Goal: Task Accomplishment & Management: Use online tool/utility

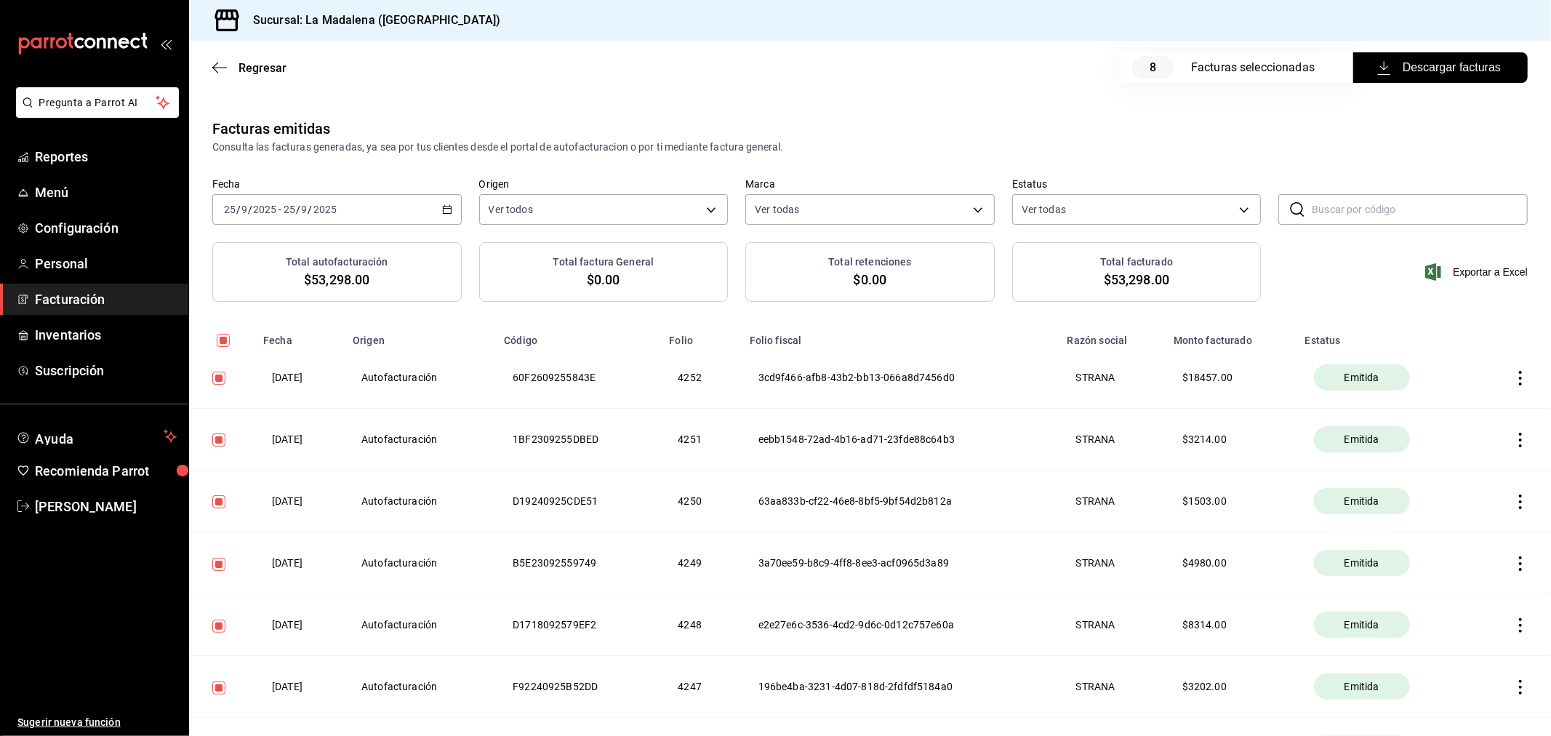
scroll to position [186, 0]
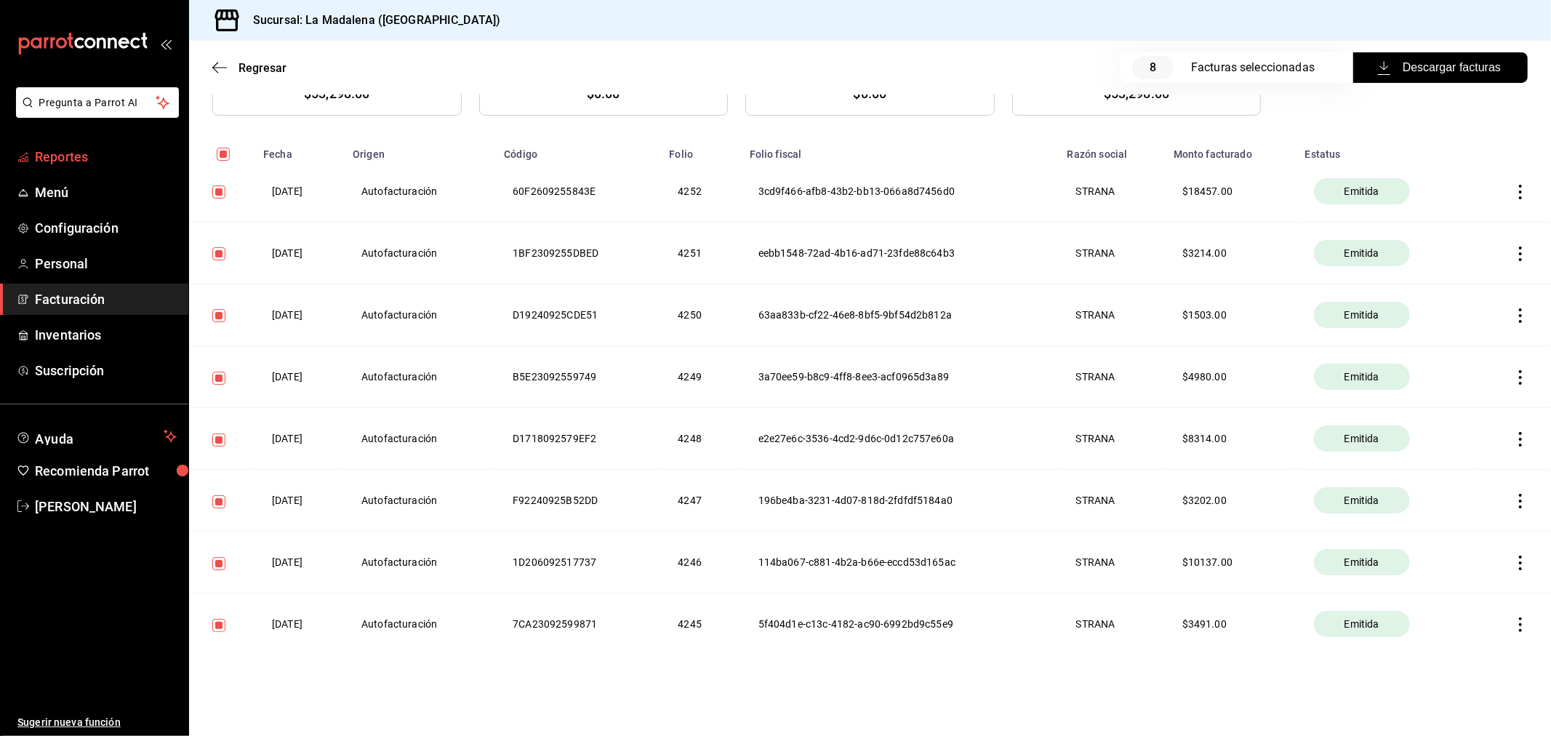
click at [40, 158] on span "Reportes" at bounding box center [106, 157] width 142 height 20
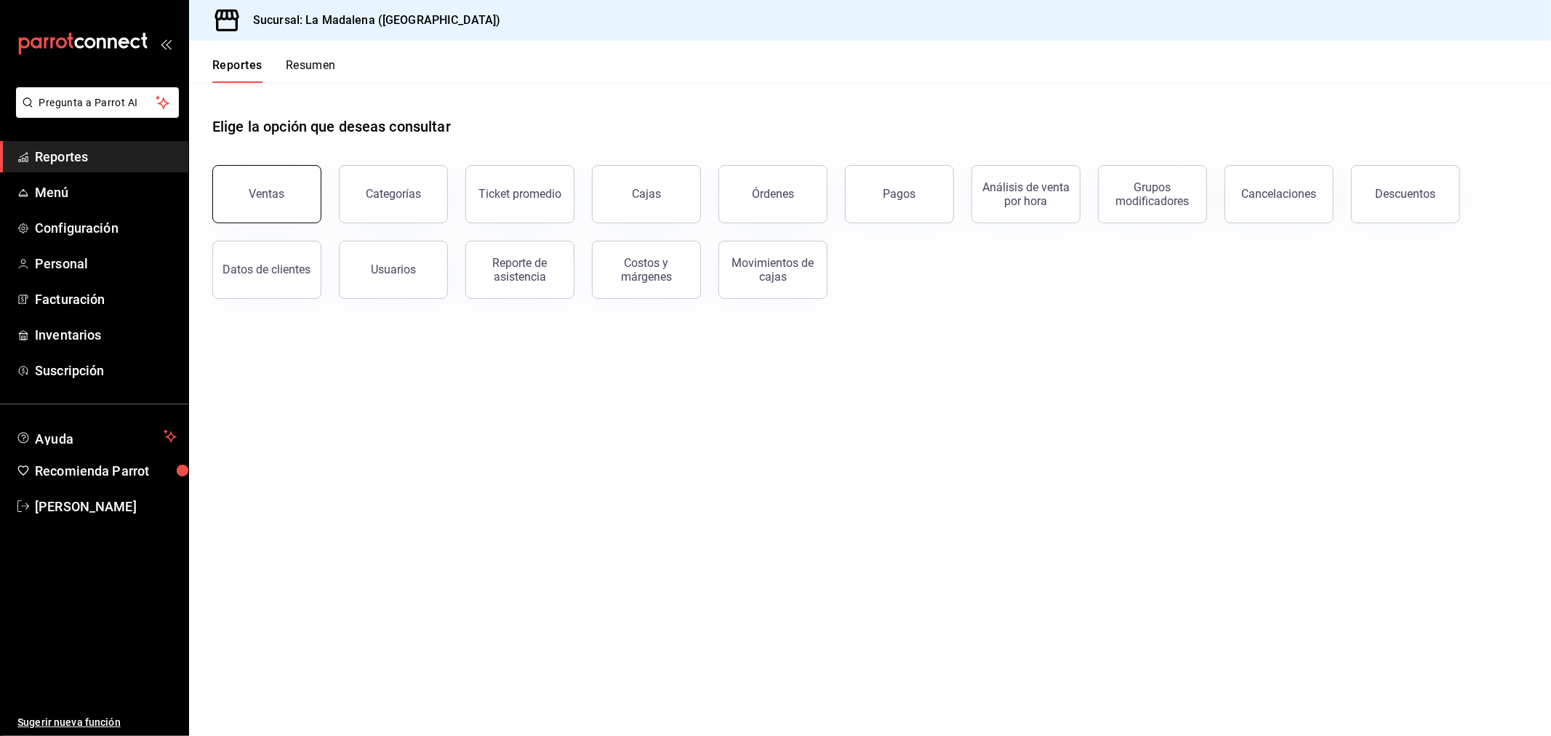
click at [295, 194] on button "Ventas" at bounding box center [266, 194] width 109 height 58
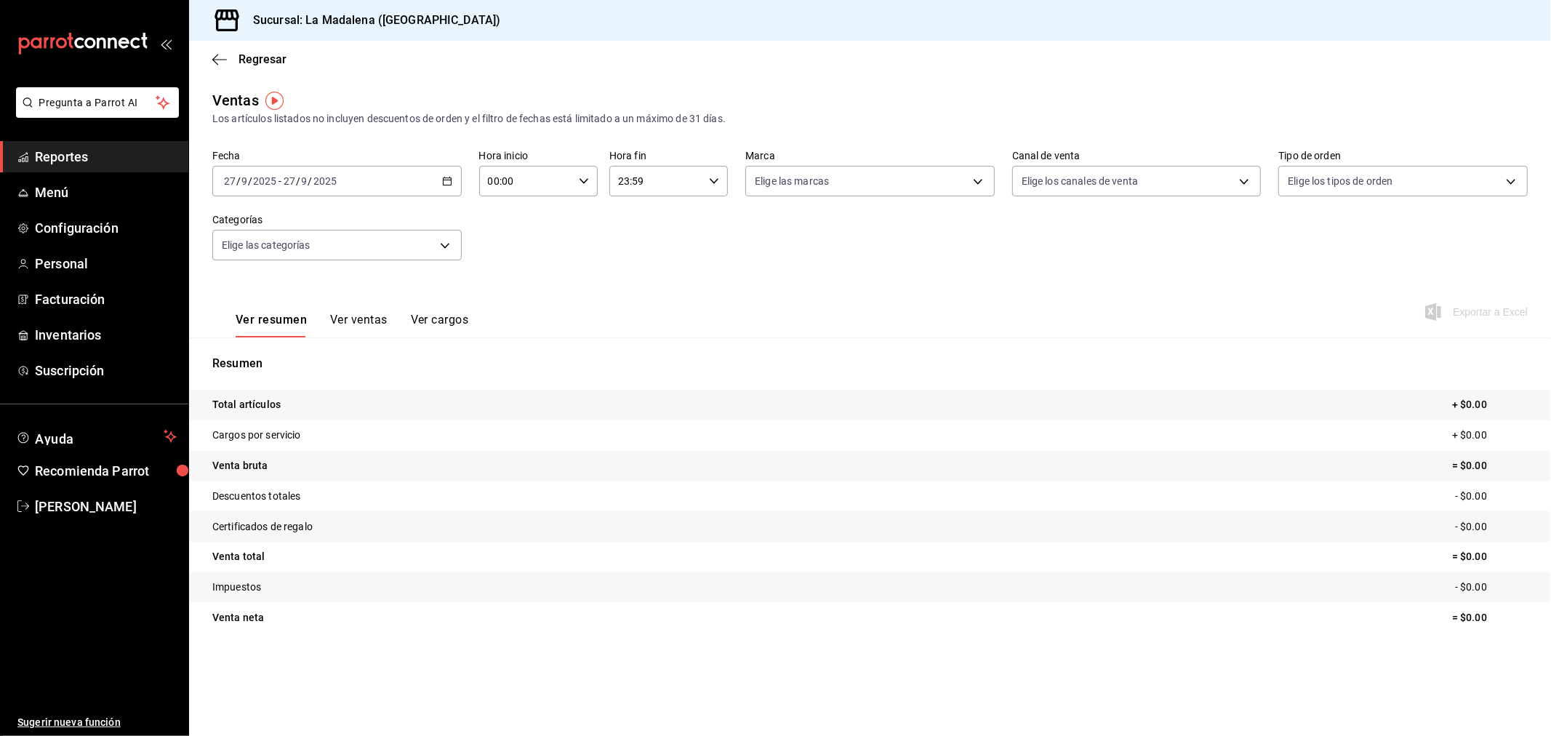
click at [405, 180] on div "[DATE] [DATE] - [DATE] [DATE]" at bounding box center [336, 181] width 249 height 31
click at [302, 353] on span "Rango de fechas" at bounding box center [281, 355] width 113 height 15
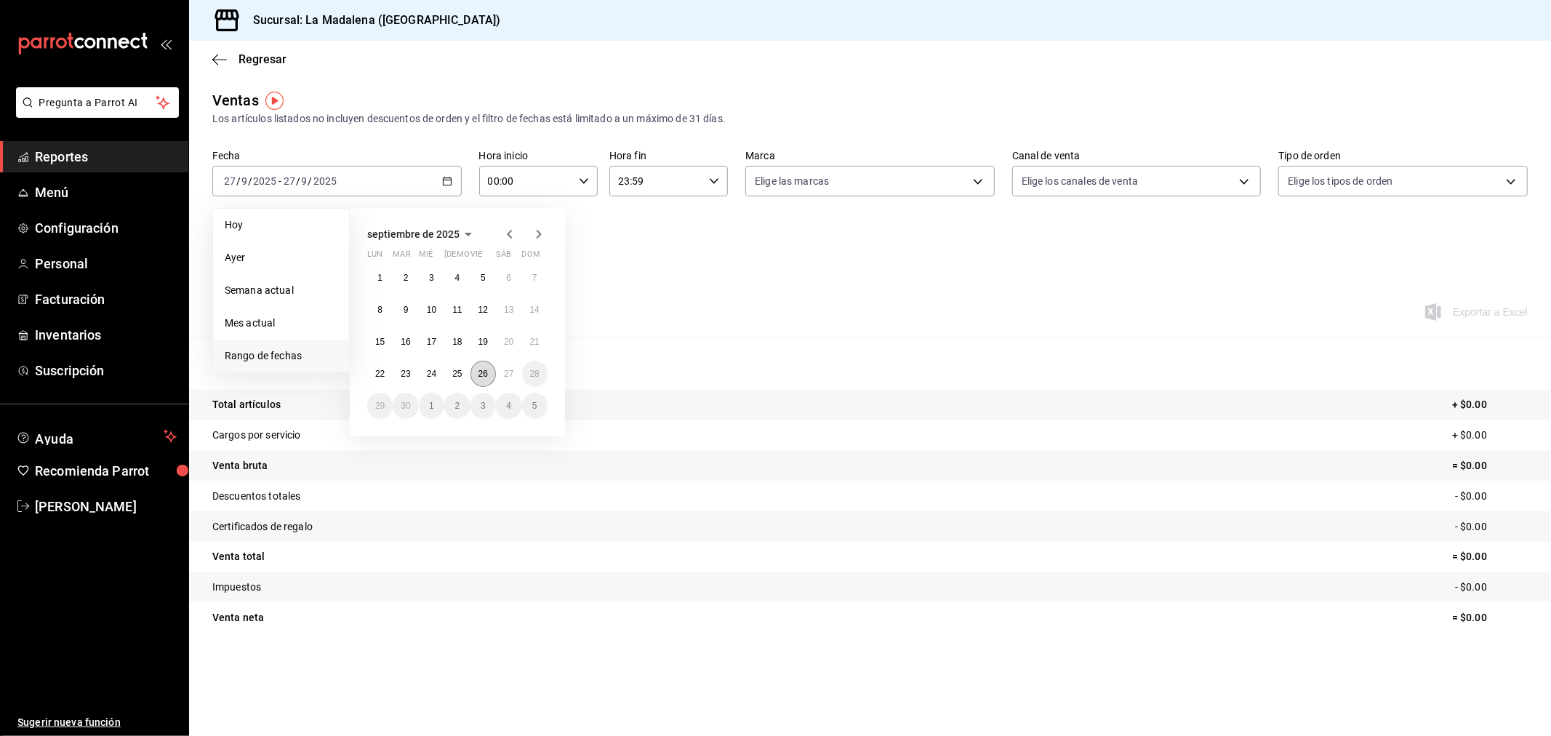
click at [484, 374] on abbr "26" at bounding box center [482, 374] width 9 height 10
click at [504, 375] on abbr "27" at bounding box center [508, 374] width 9 height 10
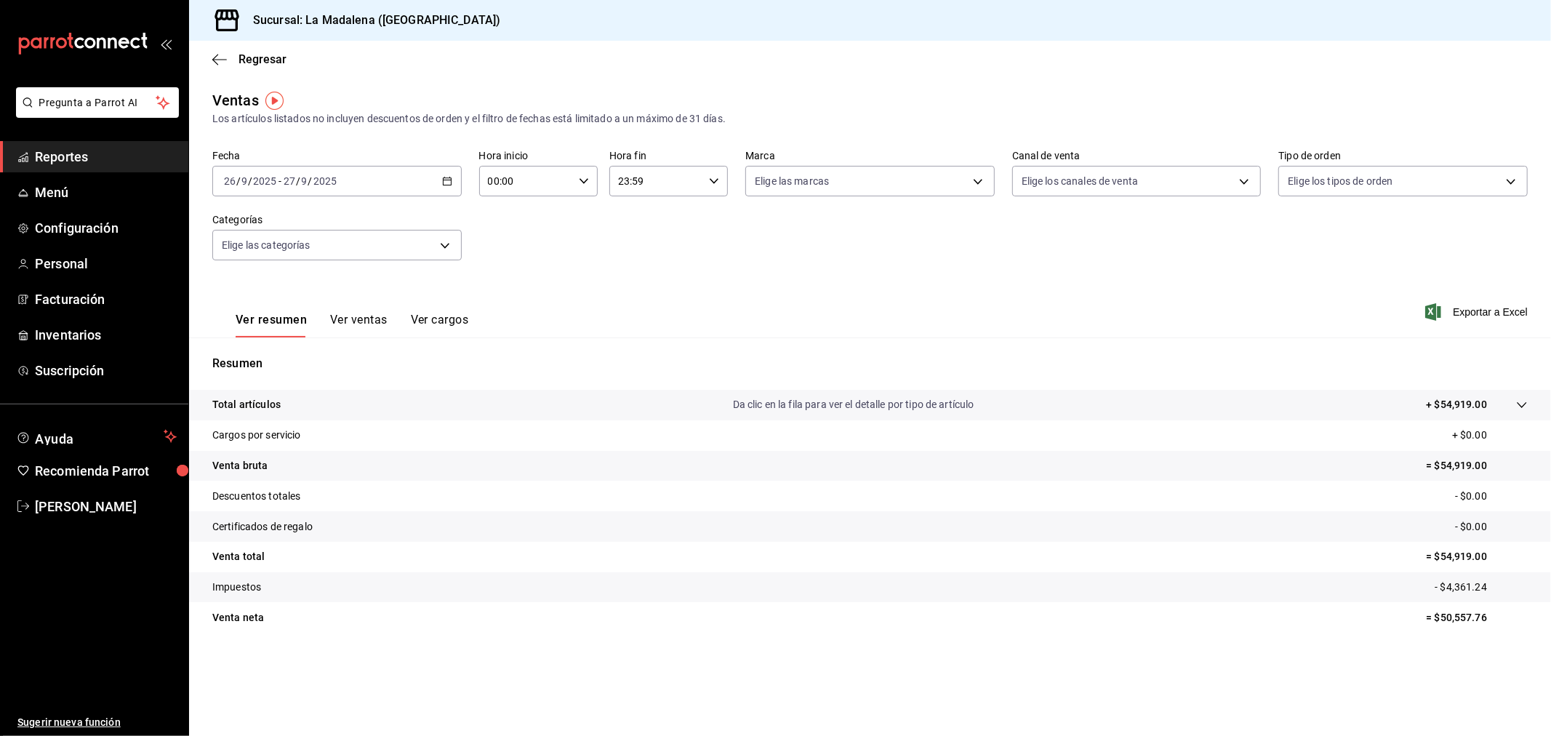
click at [532, 188] on input "00:00" at bounding box center [526, 181] width 94 height 29
click at [507, 242] on span "10" at bounding box center [509, 245] width 36 height 12
type input "10:00"
click at [650, 176] on div at bounding box center [775, 368] width 1551 height 736
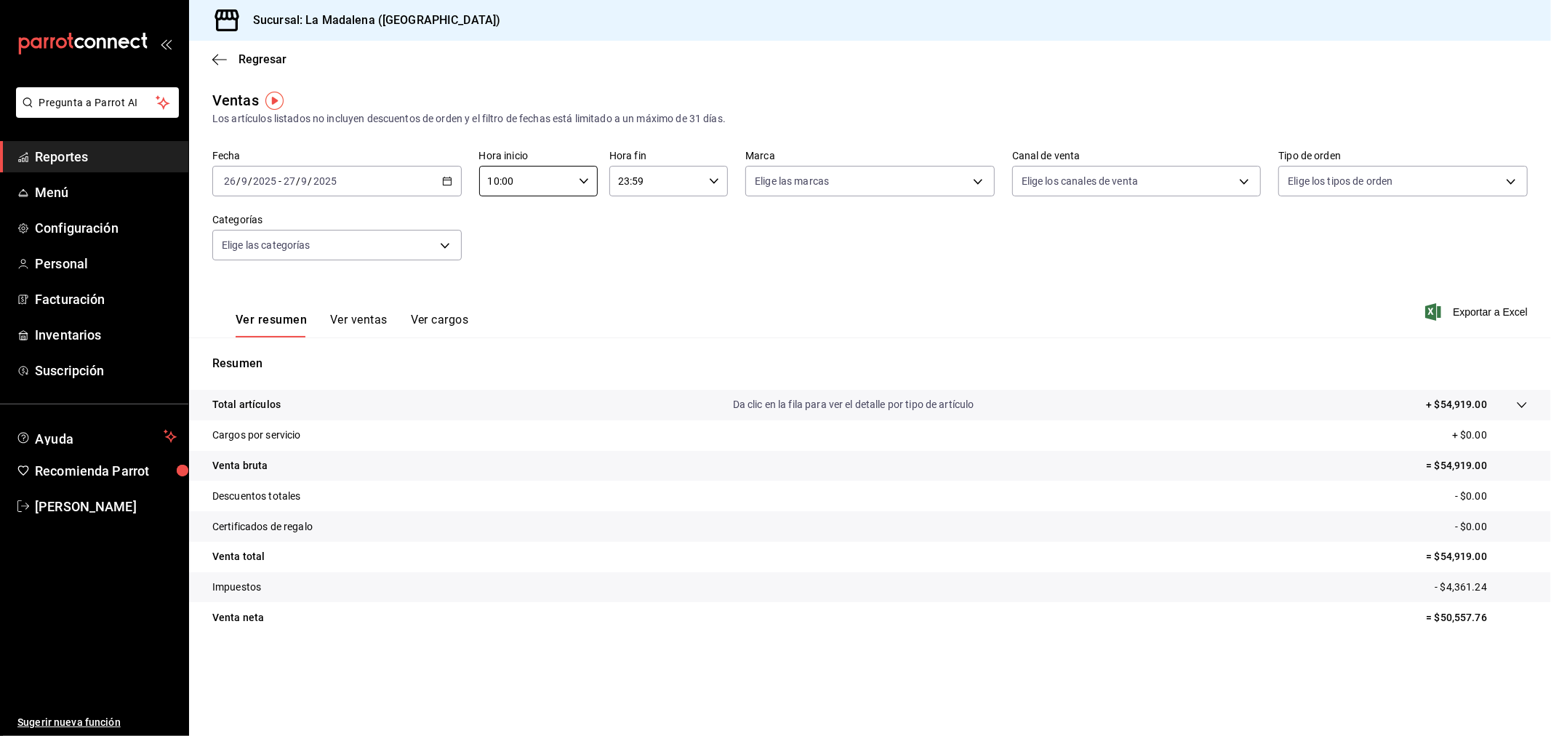
click at [686, 184] on input "23:59" at bounding box center [656, 181] width 94 height 29
click at [635, 212] on span "04" at bounding box center [639, 211] width 36 height 12
type input "04:59"
click at [961, 279] on div at bounding box center [775, 368] width 1551 height 736
